Goal: Information Seeking & Learning: Understand process/instructions

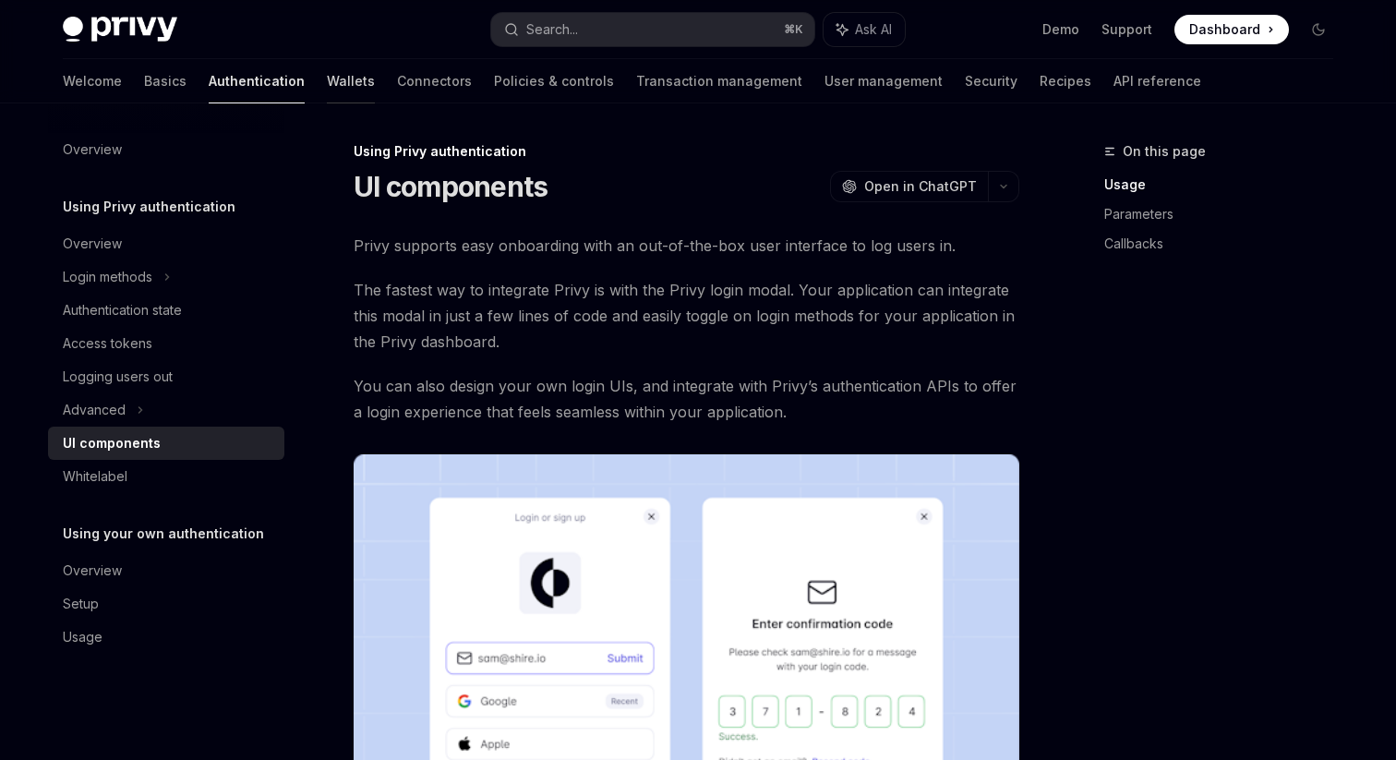
click at [327, 90] on link "Wallets" at bounding box center [351, 81] width 48 height 44
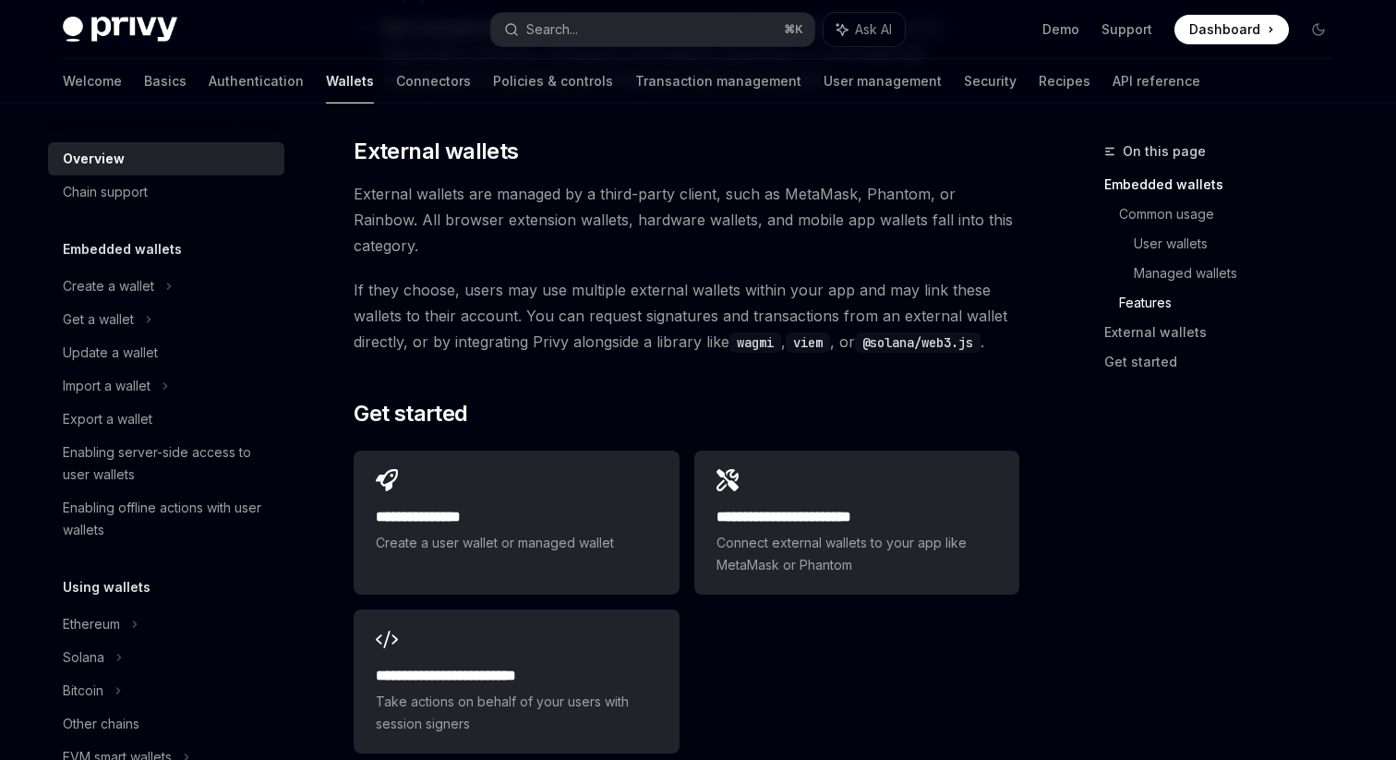
scroll to position [2916, 0]
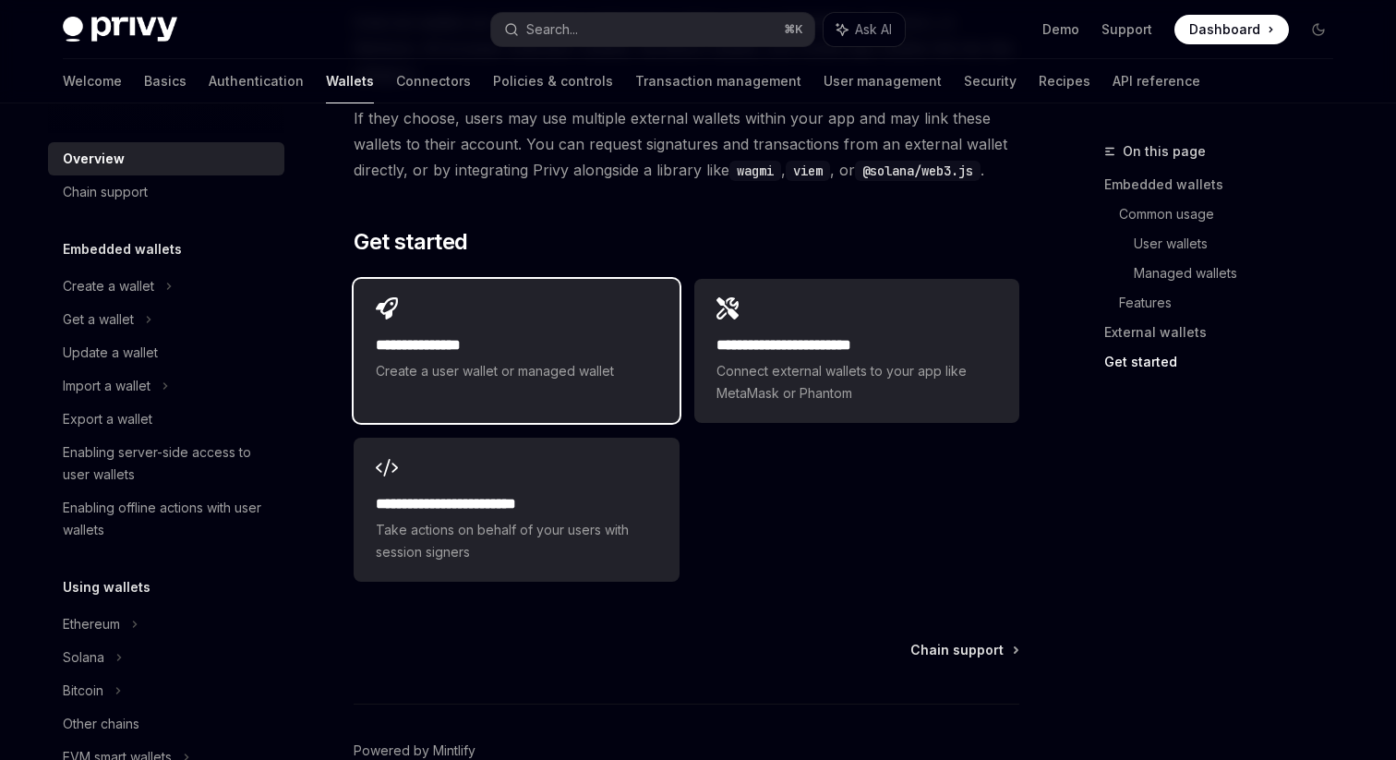
click at [506, 279] on div "**********" at bounding box center [516, 340] width 325 height 122
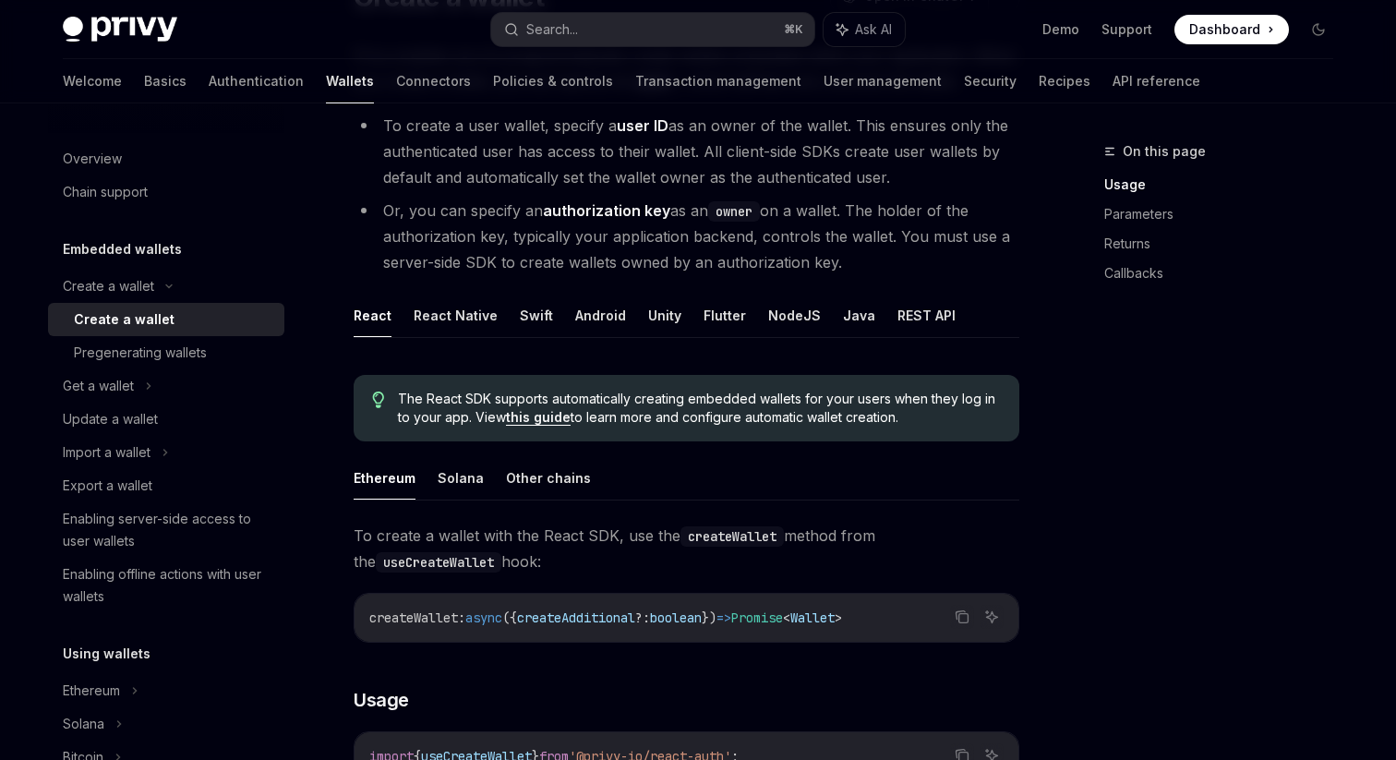
scroll to position [192, 0]
click at [899, 317] on button "REST API" at bounding box center [927, 313] width 58 height 43
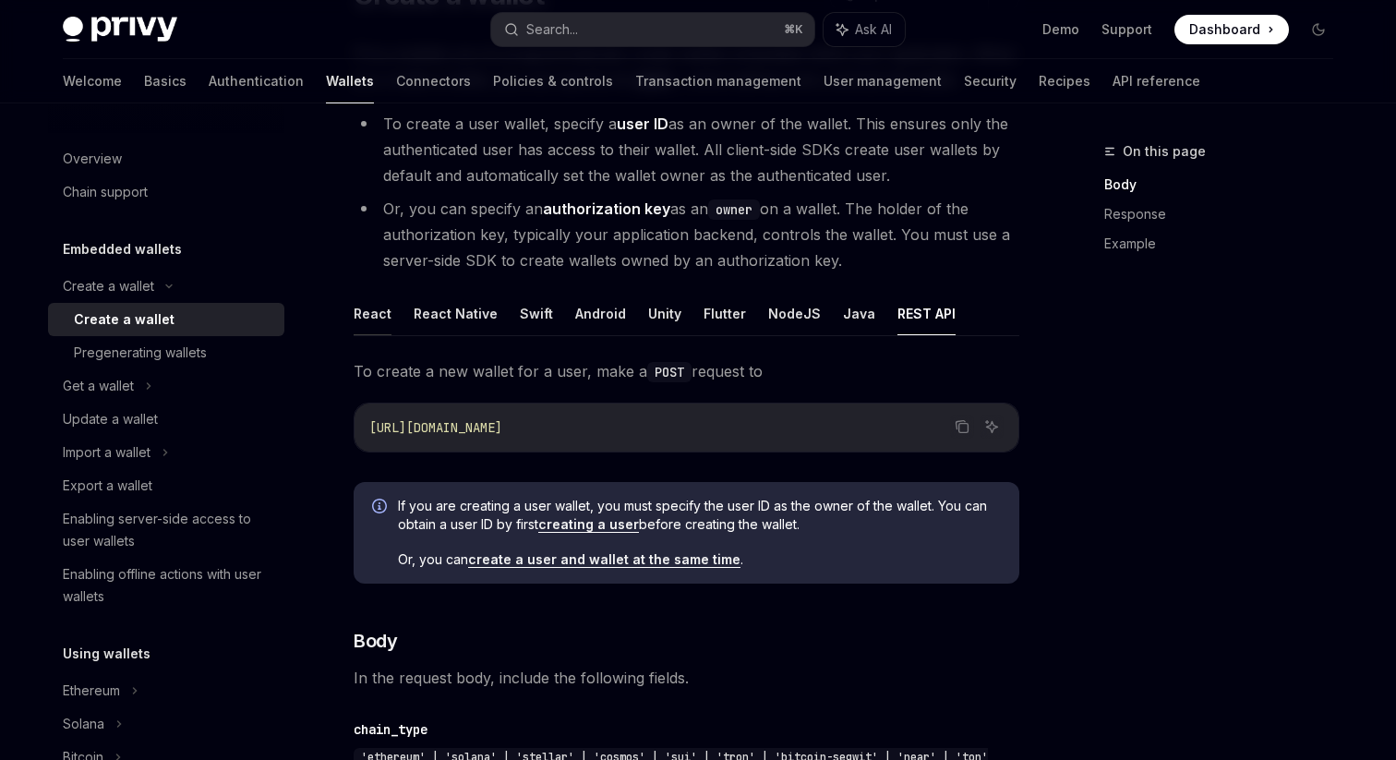
click at [368, 327] on button "React" at bounding box center [373, 313] width 38 height 43
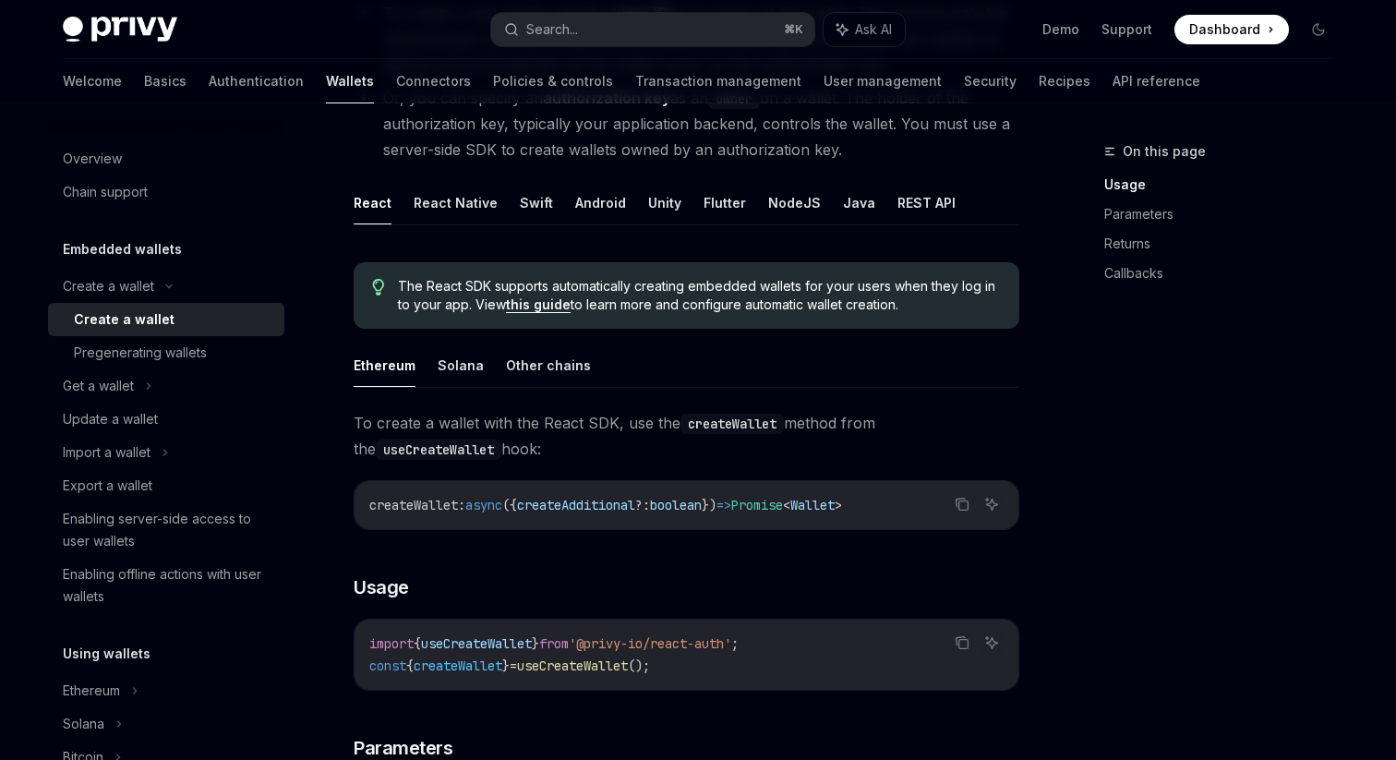
scroll to position [400, 0]
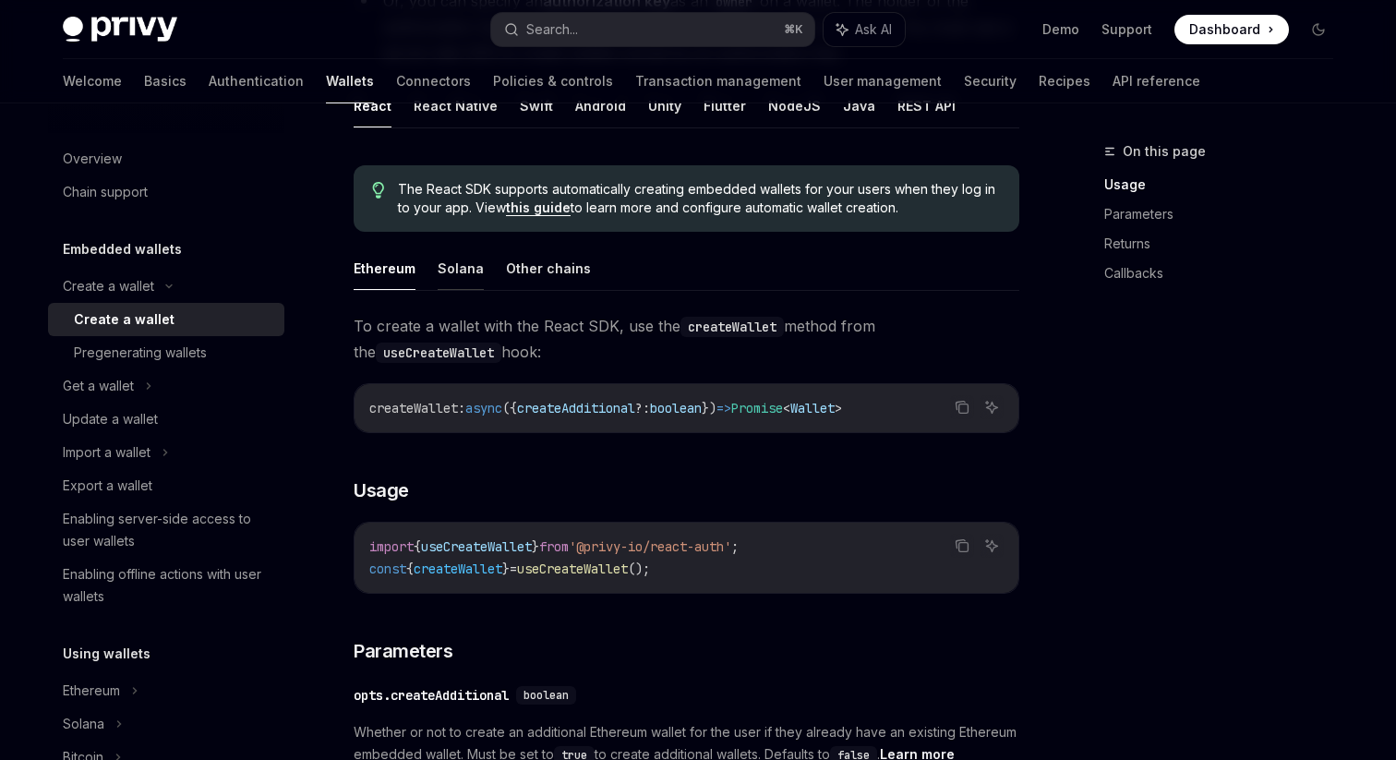
click at [441, 267] on button "Solana" at bounding box center [461, 268] width 46 height 43
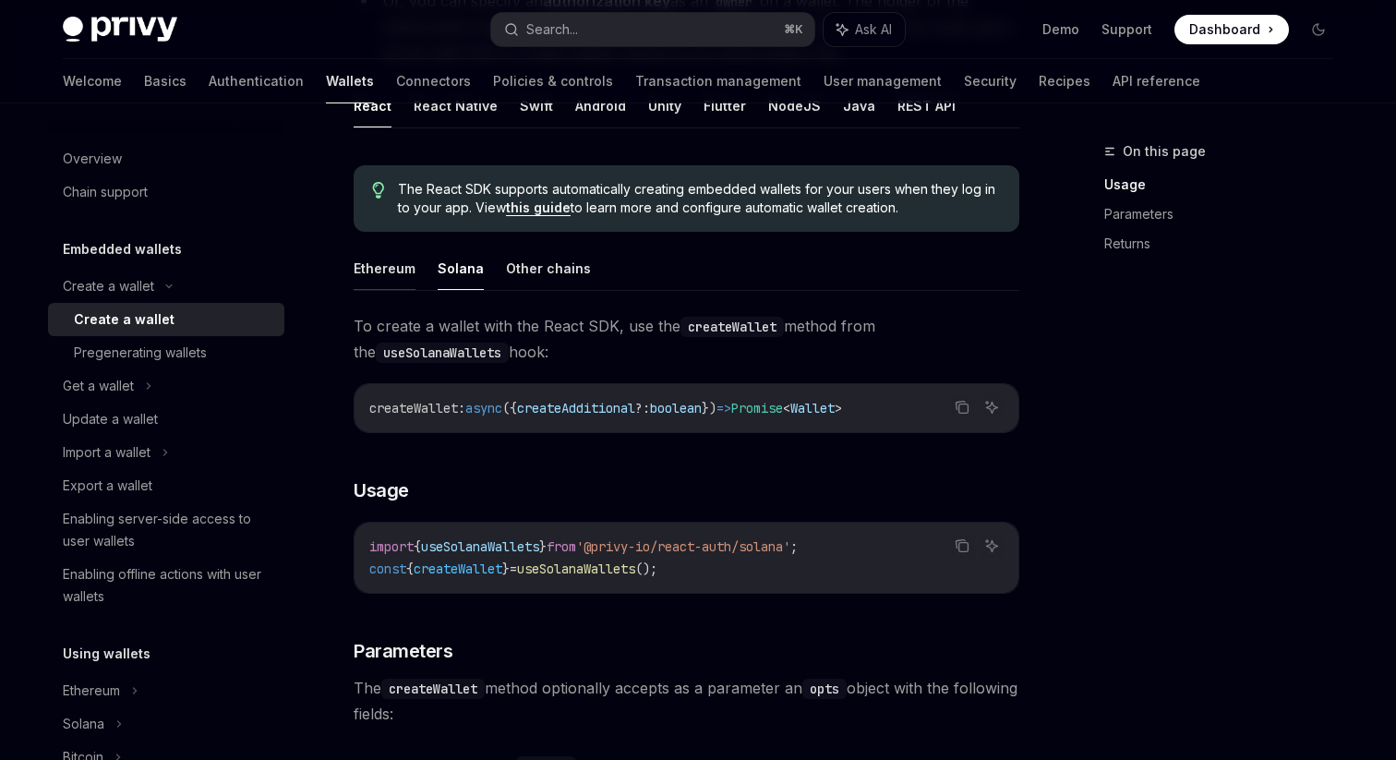
click at [373, 280] on button "Ethereum" at bounding box center [385, 268] width 62 height 43
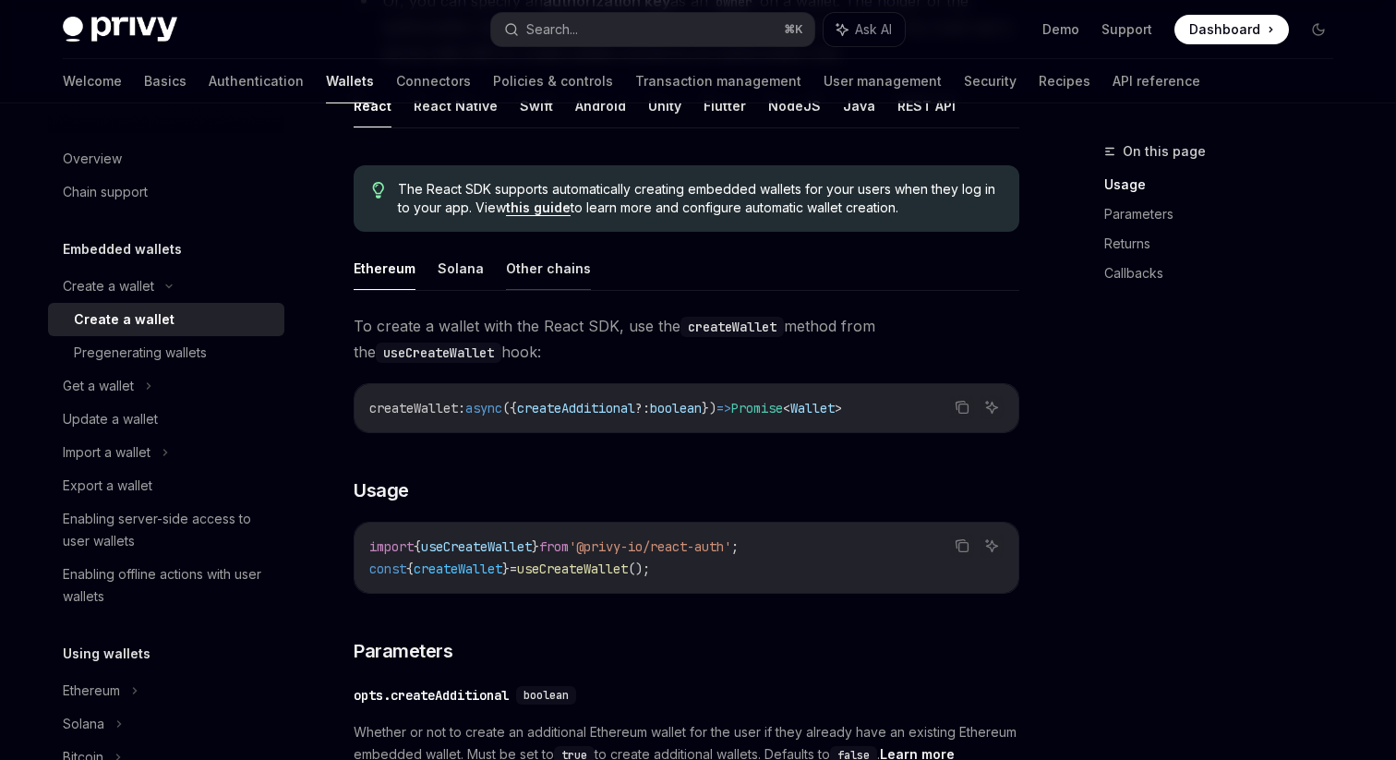
click at [517, 264] on button "Other chains" at bounding box center [548, 268] width 85 height 43
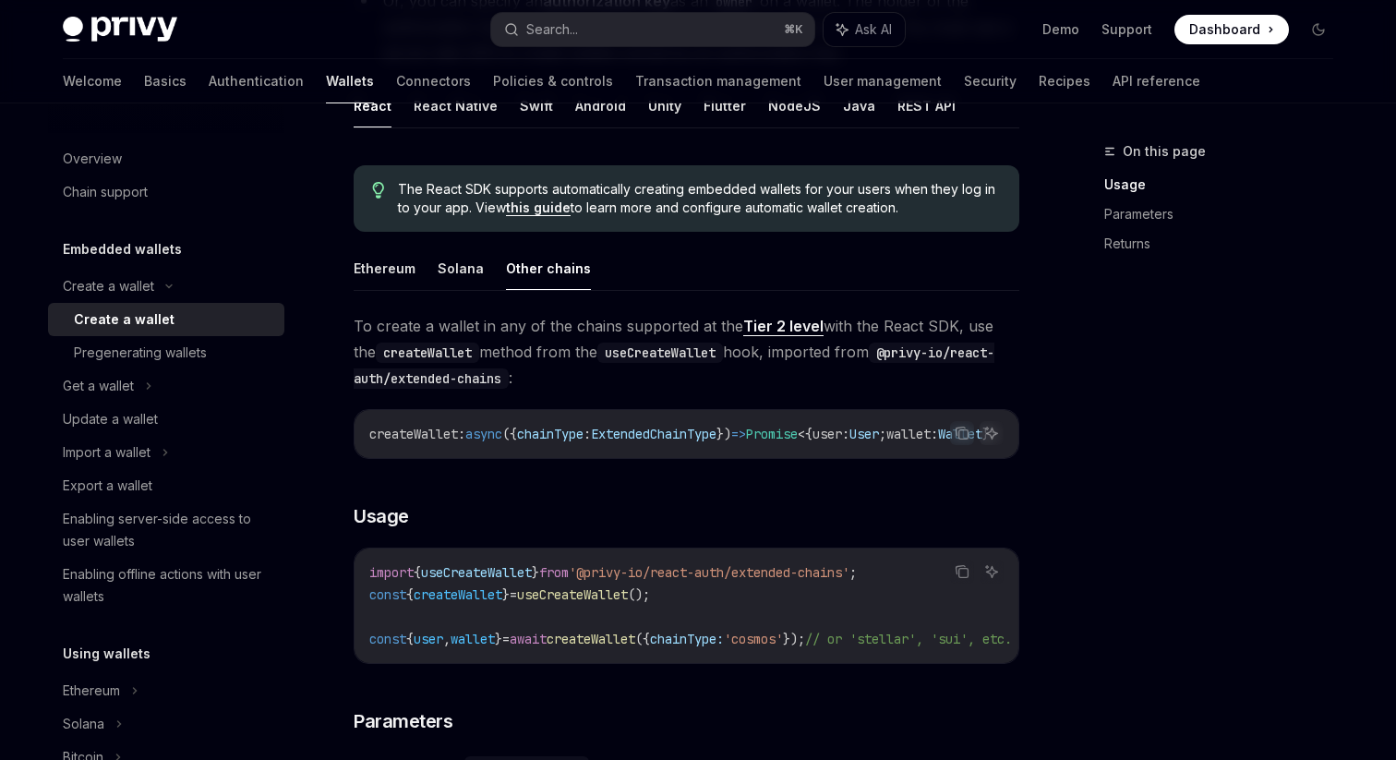
click at [432, 277] on ul "Ethereum Solana Other chains" at bounding box center [687, 269] width 666 height 44
click at [438, 271] on button "Solana" at bounding box center [461, 268] width 46 height 43
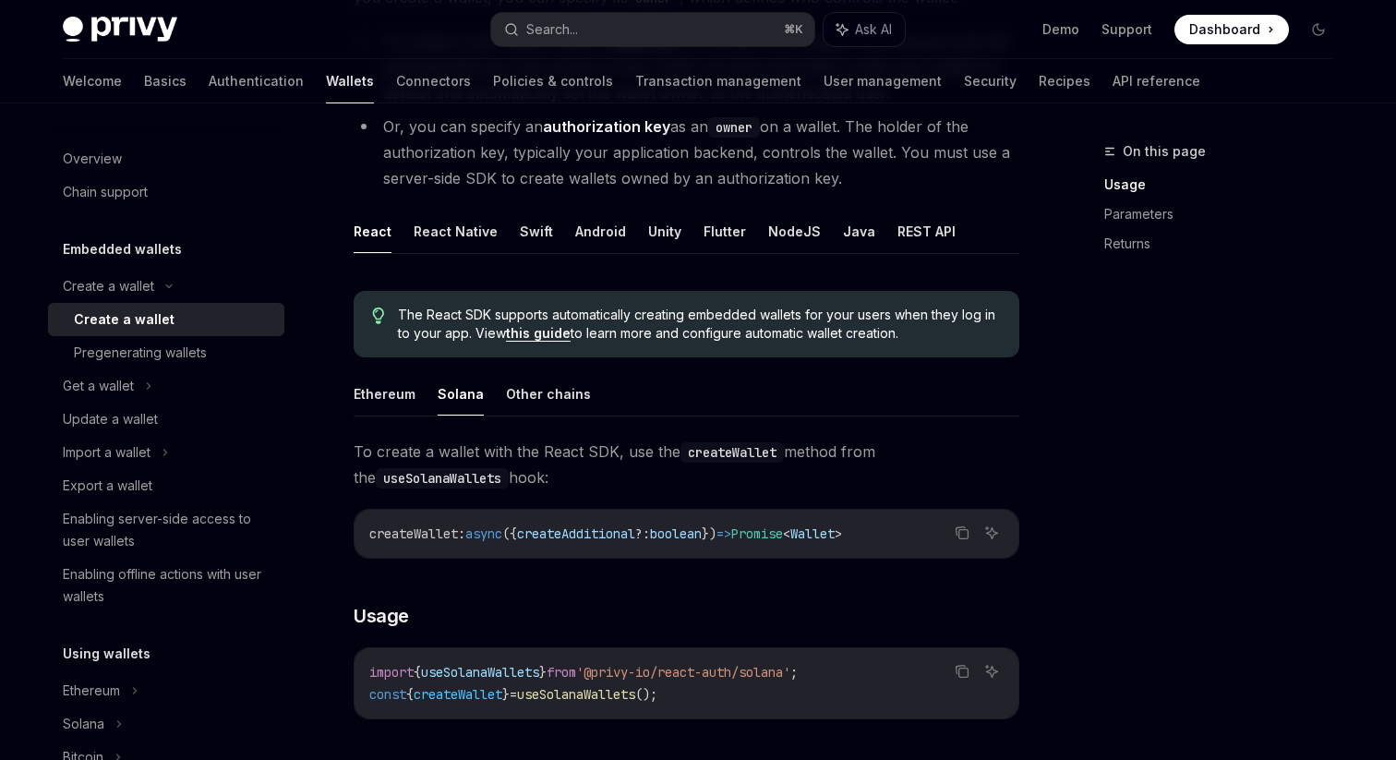
scroll to position [271, 0]
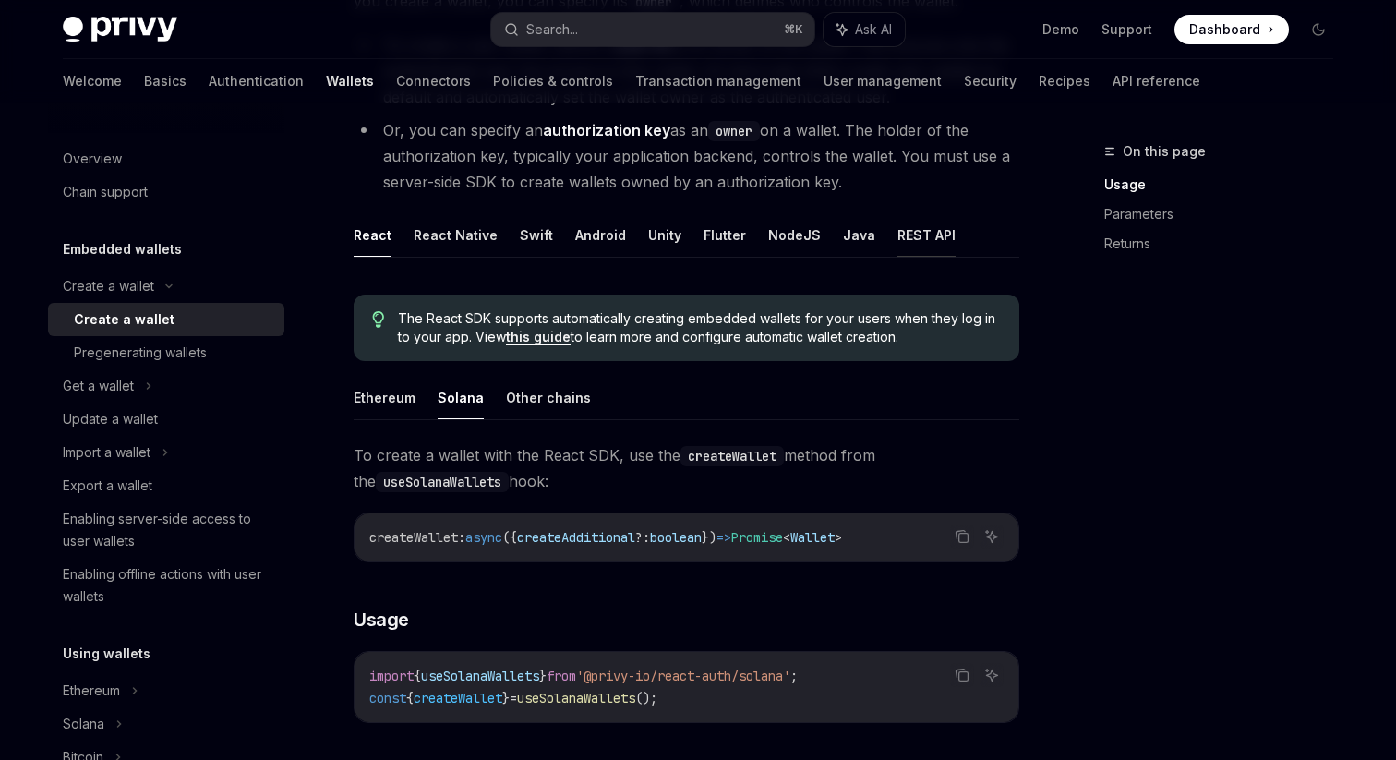
click at [898, 242] on button "REST API" at bounding box center [927, 234] width 58 height 43
type textarea "*"
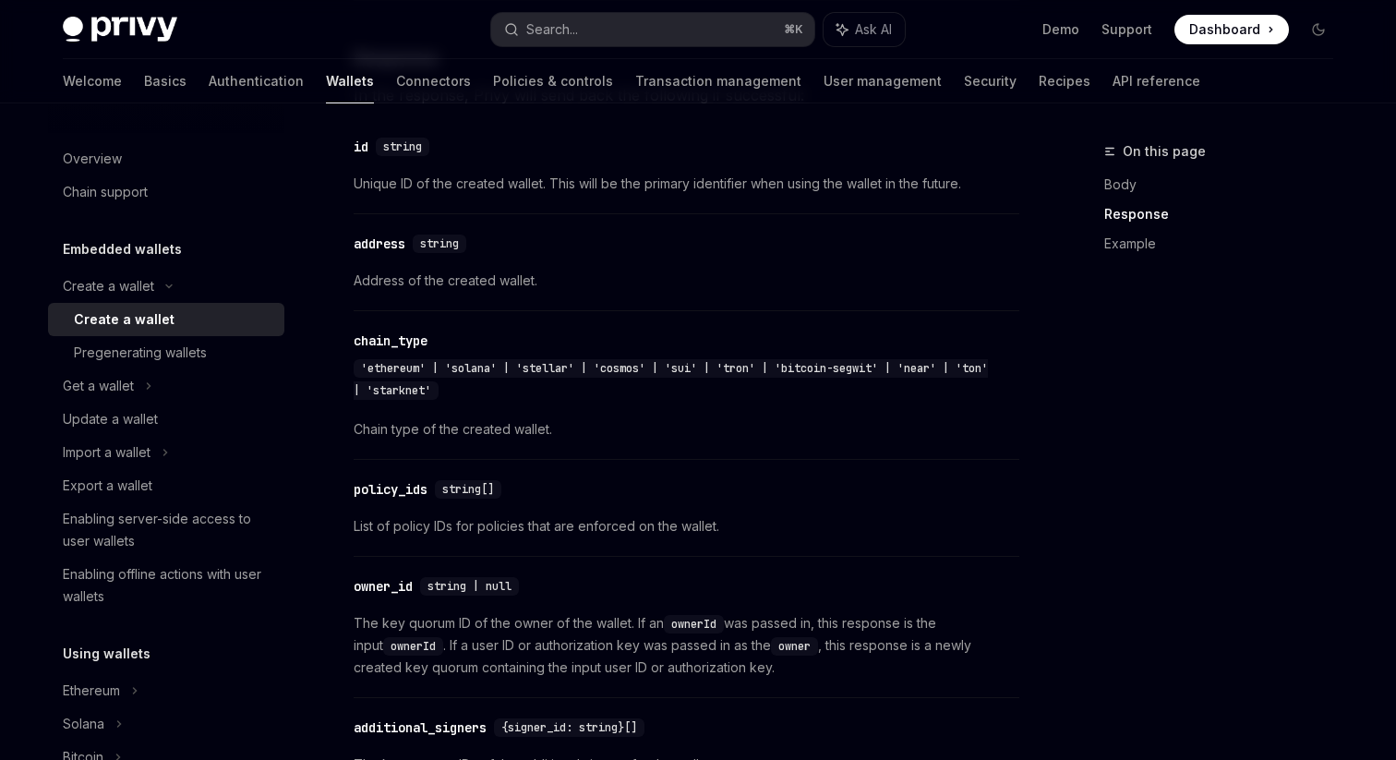
scroll to position [1559, 0]
